Goal: Task Accomplishment & Management: Use online tool/utility

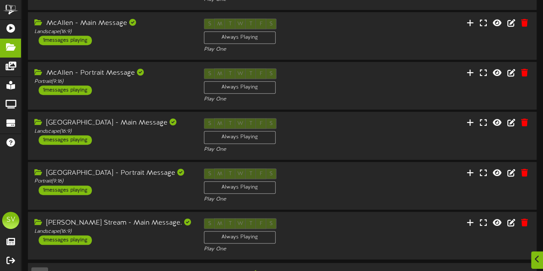
scroll to position [303, 0]
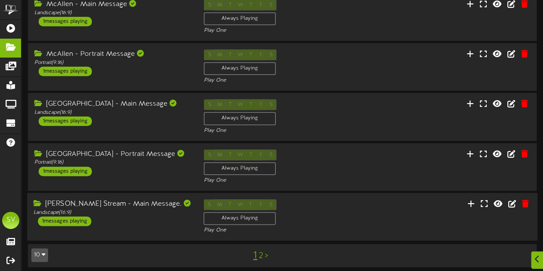
click at [415, 215] on div "[PERSON_NAME] Stream - Main Message. Landscape ( 16:9 ) 1 messages playing S M …" at bounding box center [282, 216] width 510 height 35
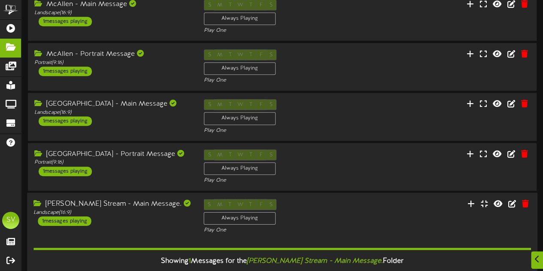
scroll to position [412, 0]
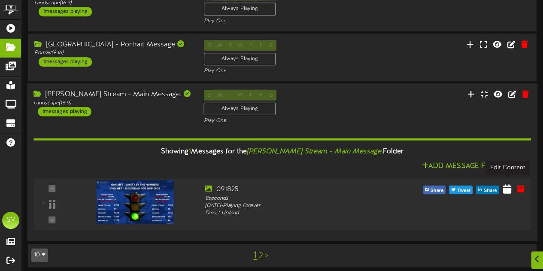
click at [508, 186] on icon at bounding box center [507, 188] width 8 height 9
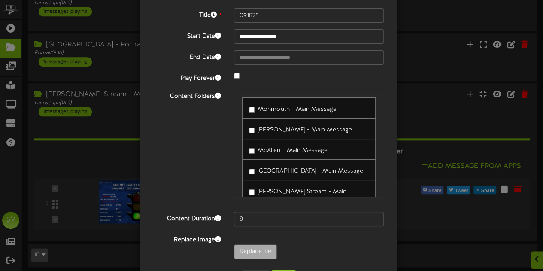
scroll to position [70, 0]
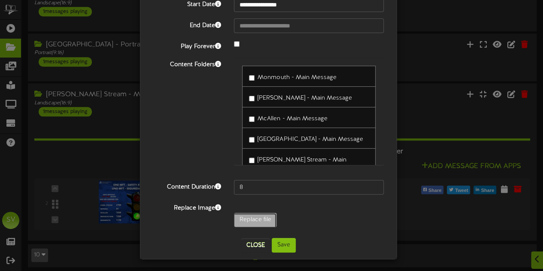
type input "**********"
type input "091925"
click at [279, 245] on button "Save" at bounding box center [284, 245] width 24 height 15
